Goal: Task Accomplishment & Management: Use online tool/utility

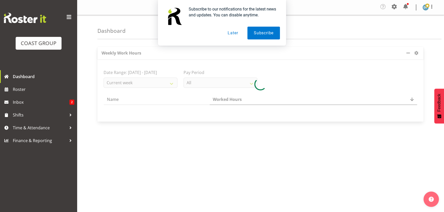
click at [234, 33] on button "Later" at bounding box center [232, 33] width 23 height 13
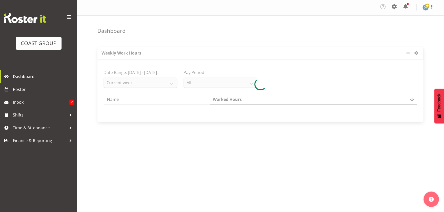
click at [392, 9] on span at bounding box center [394, 7] width 8 height 8
click at [357, 29] on link "Jobs" at bounding box center [373, 29] width 49 height 9
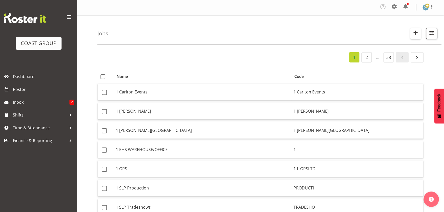
click at [415, 34] on span "button" at bounding box center [415, 32] width 7 height 7
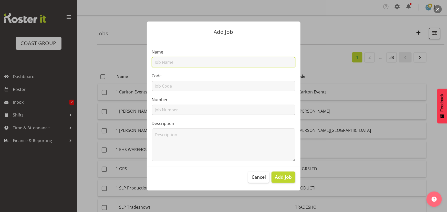
click at [248, 66] on input "text" at bounding box center [224, 62] width 144 height 10
type input "22510027 - Husqvarna @ ISA Conf"
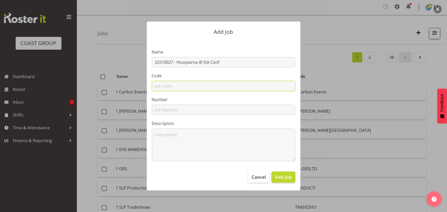
click at [228, 85] on input "text" at bounding box center [224, 86] width 144 height 10
type input "22510027"
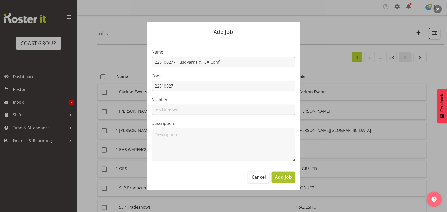
click at [286, 175] on span "Add Job" at bounding box center [283, 177] width 17 height 7
